Goal: Task Accomplishment & Management: Manage account settings

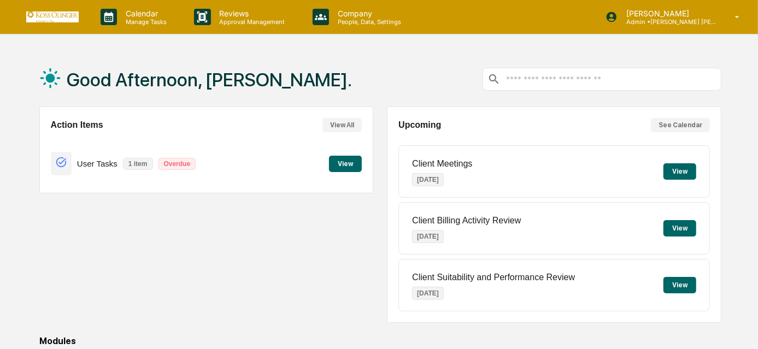
click at [356, 111] on div "Action Items View All User Tasks 1 item Overdue View" at bounding box center [206, 150] width 334 height 87
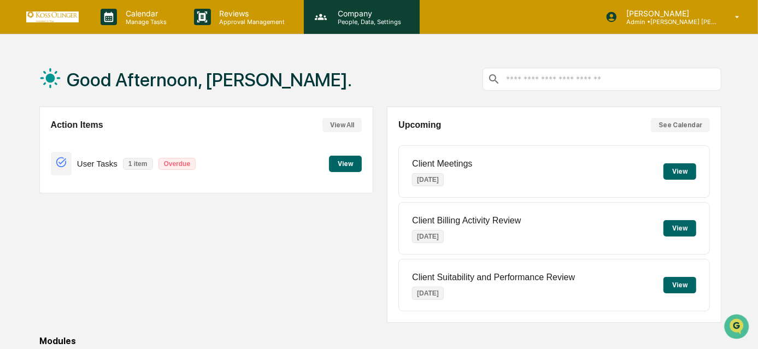
click at [411, 30] on div "Company People, Data, Settings" at bounding box center [362, 17] width 116 height 34
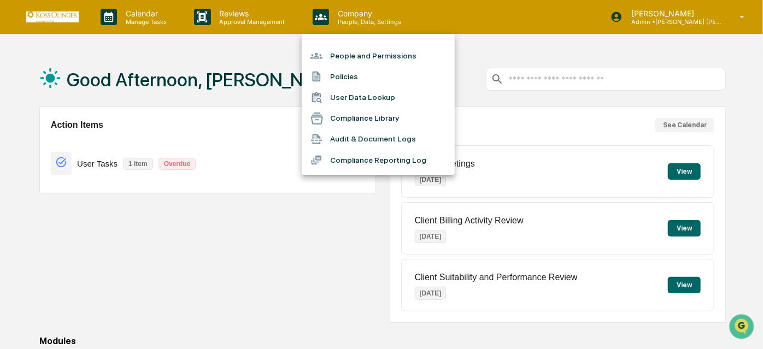
drag, startPoint x: 180, startPoint y: 26, endPoint x: 153, endPoint y: 17, distance: 28.7
click at [153, 17] on div at bounding box center [381, 174] width 763 height 349
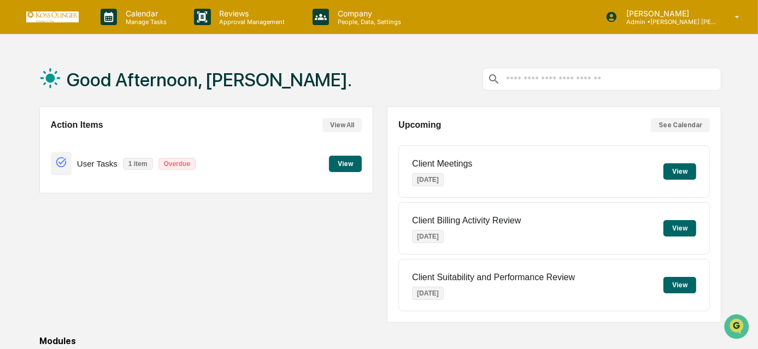
click at [153, 17] on p "Calendar" at bounding box center [144, 13] width 55 height 9
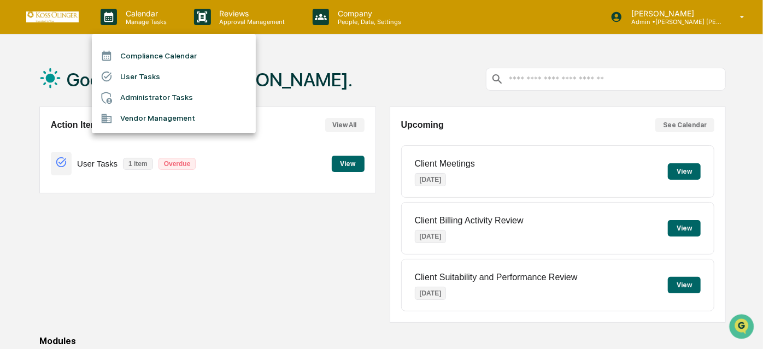
click at [151, 73] on li "User Tasks" at bounding box center [174, 76] width 164 height 21
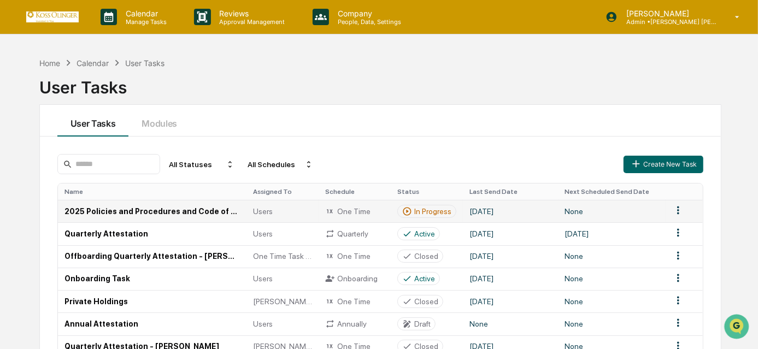
click at [468, 204] on td "[DATE]" at bounding box center [511, 211] width 96 height 22
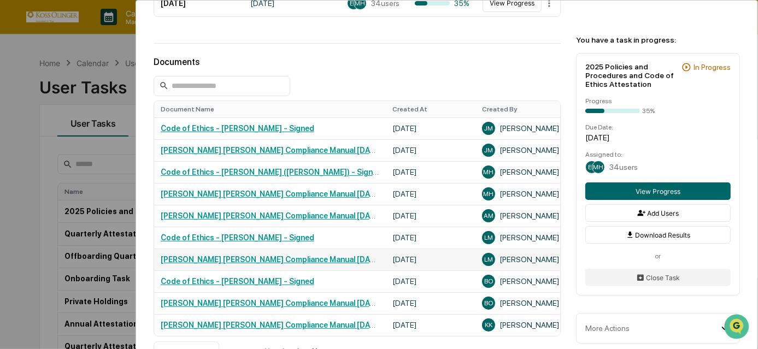
scroll to position [397, 0]
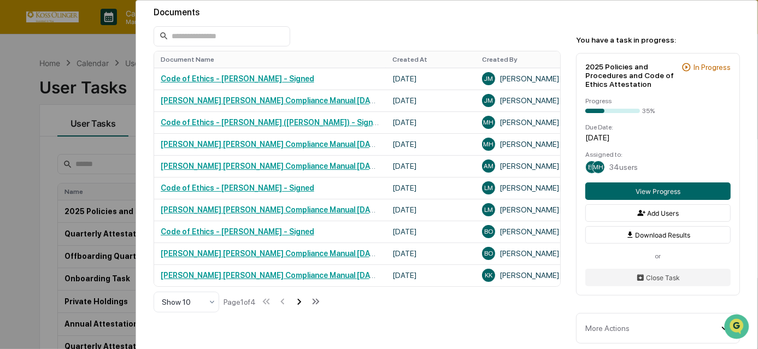
click at [302, 308] on icon at bounding box center [299, 302] width 12 height 12
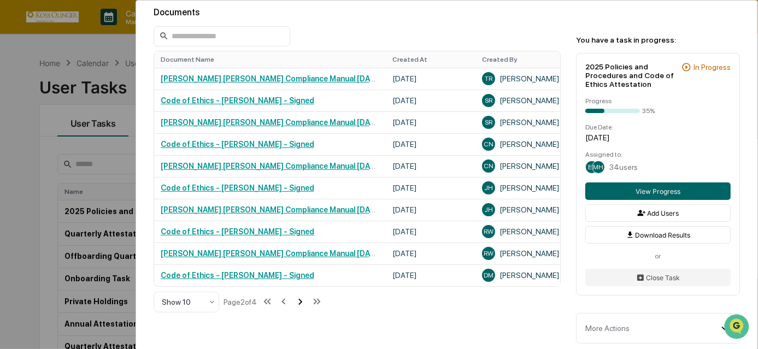
click at [304, 307] on icon at bounding box center [300, 302] width 12 height 12
click at [309, 302] on div "Show 10 Page 3 of 4" at bounding box center [238, 302] width 169 height 22
drag, startPoint x: 309, startPoint y: 302, endPoint x: 303, endPoint y: 307, distance: 8.5
click at [303, 307] on div "Show 10 Page 3 of 4" at bounding box center [238, 302] width 169 height 22
click at [302, 305] on icon at bounding box center [300, 302] width 4 height 6
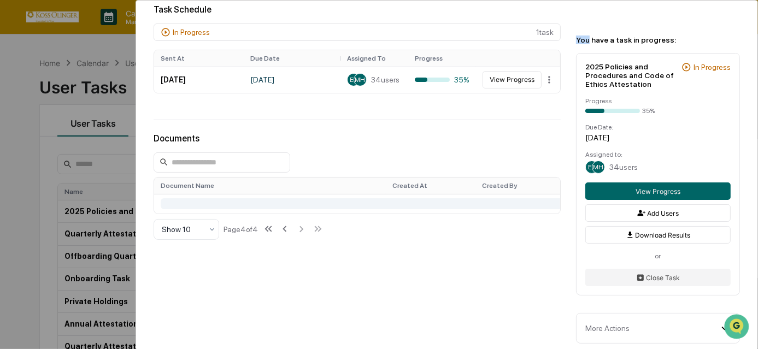
click at [303, 307] on div "User Tasks 2025 Policies and Procedures and Code of Ethics Attestation 2025 Pol…" at bounding box center [446, 39] width 621 height 620
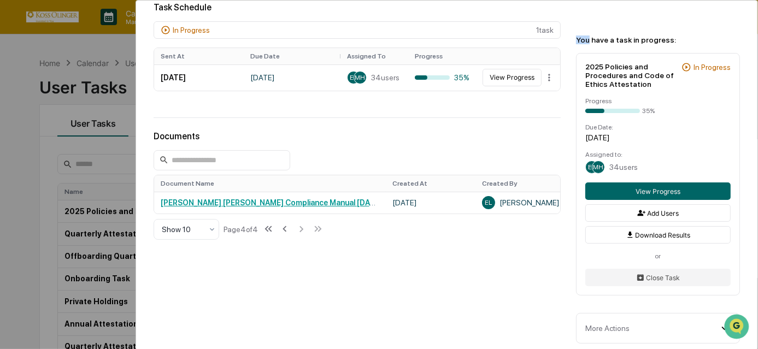
scroll to position [277, 0]
click at [77, 218] on div "User Tasks 2025 Policies and Procedures and Code of Ethics Attestation 2025 Pol…" at bounding box center [379, 174] width 758 height 349
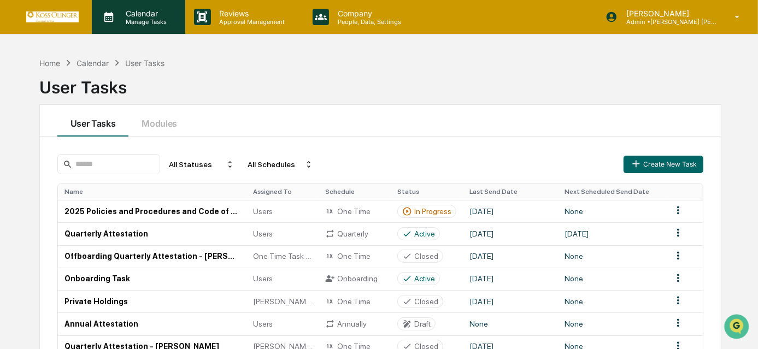
click at [131, 25] on p "Manage Tasks" at bounding box center [144, 22] width 55 height 8
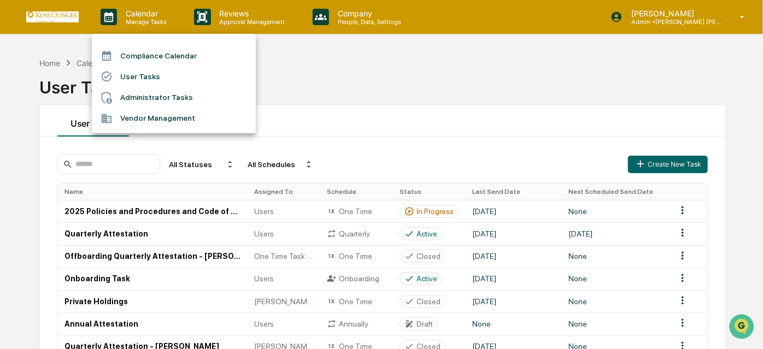
click at [433, 37] on div at bounding box center [381, 174] width 763 height 349
